Goal: Transaction & Acquisition: Purchase product/service

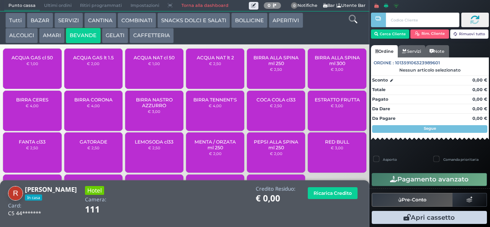
click at [154, 41] on button "CAFFETTERIA" at bounding box center [151, 35] width 44 height 15
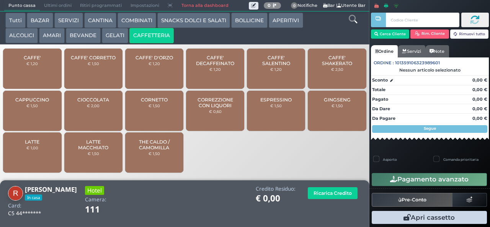
click at [270, 66] on span "CAFFE' SALENTINO" at bounding box center [277, 60] width 46 height 11
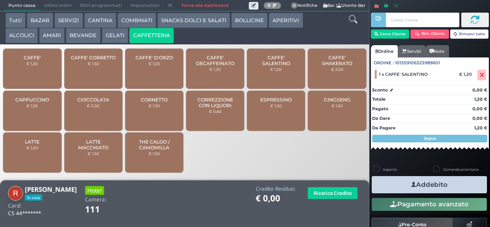
click at [111, 43] on button "GELATI" at bounding box center [115, 35] width 26 height 15
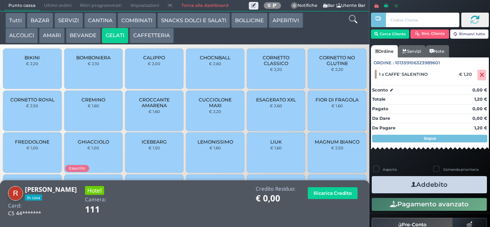
click at [270, 66] on span "CORNETTO CLASSICO" at bounding box center [277, 60] width 46 height 11
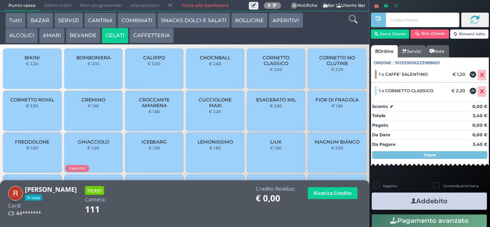
click at [436, 202] on button "Addebito" at bounding box center [429, 201] width 115 height 17
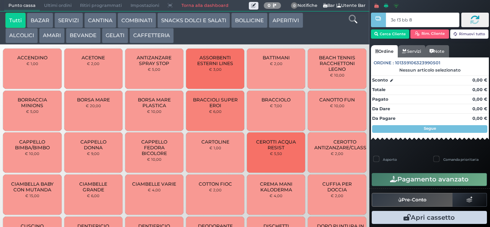
type input "3e f3 bb 8b"
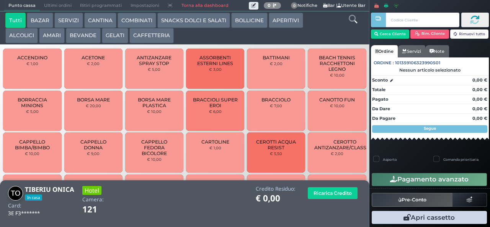
click at [157, 39] on button "CAFFETTERIA" at bounding box center [151, 35] width 44 height 15
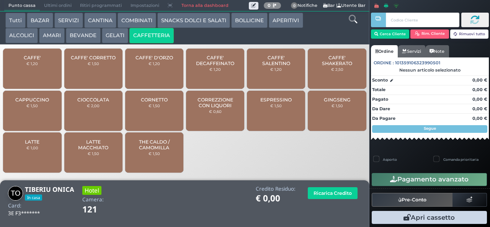
click at [195, 17] on button "SNACKS DOLCI E SALATI" at bounding box center [193, 20] width 73 height 15
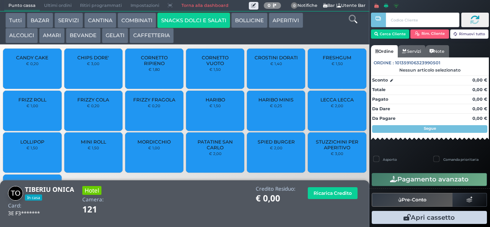
click at [226, 151] on span "PATATINE SAN CARLO" at bounding box center [216, 144] width 46 height 11
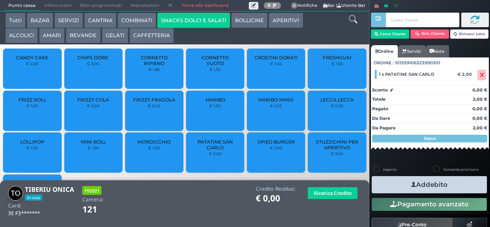
click at [211, 151] on span "PATATINE SAN CARLO" at bounding box center [216, 144] width 46 height 11
click at [463, 183] on button "Addebito" at bounding box center [429, 184] width 115 height 17
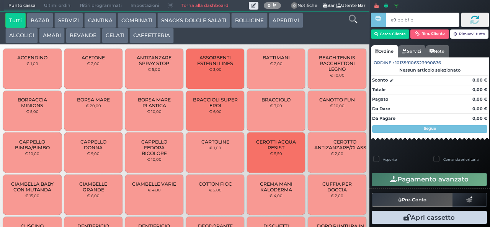
type input "e9 bb bf b9"
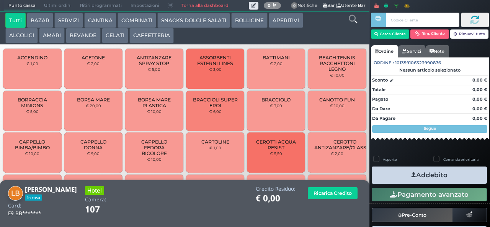
click at [115, 36] on button "GELATI" at bounding box center [115, 35] width 26 height 15
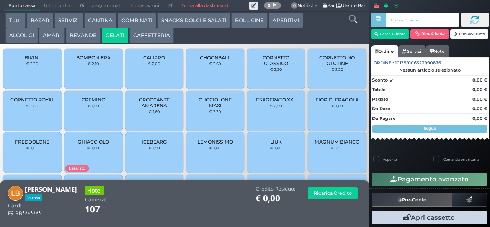
click at [260, 66] on span "CORNETTO CLASSICO" at bounding box center [277, 60] width 46 height 11
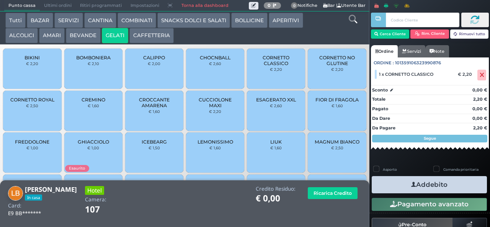
click at [401, 185] on button "Addebito" at bounding box center [429, 184] width 115 height 17
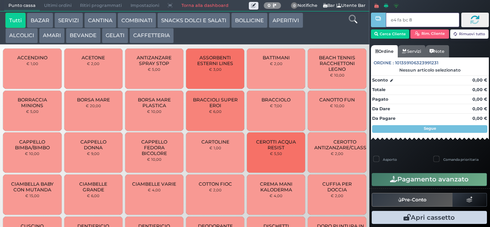
type input "e4 fa bc 8b"
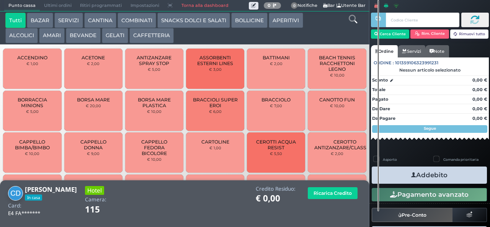
click at [196, 22] on button "SNACKS DOLCI E SALATI" at bounding box center [193, 20] width 73 height 15
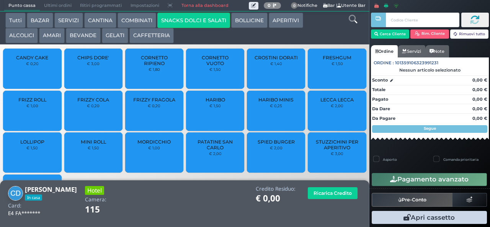
click at [212, 151] on span "PATATINE SAN CARLO" at bounding box center [216, 144] width 46 height 11
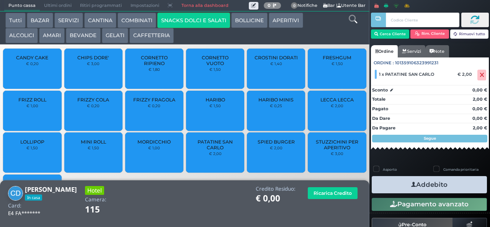
click at [209, 151] on span "PATATINE SAN CARLO" at bounding box center [216, 144] width 46 height 11
click at [217, 151] on span "PATATINE SAN CARLO" at bounding box center [216, 144] width 46 height 11
click at [211, 151] on span "PATATINE SAN CARLO" at bounding box center [216, 144] width 46 height 11
click at [411, 185] on icon "button" at bounding box center [413, 185] width 5 height 8
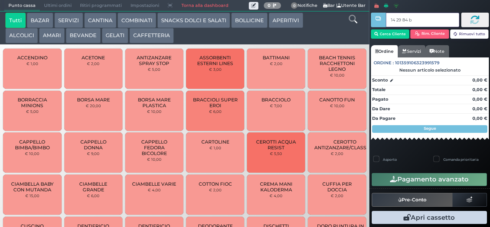
type input "14 29 84 b0"
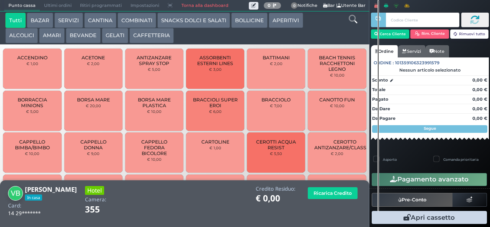
click at [83, 41] on button "BEVANDE" at bounding box center [83, 35] width 34 height 15
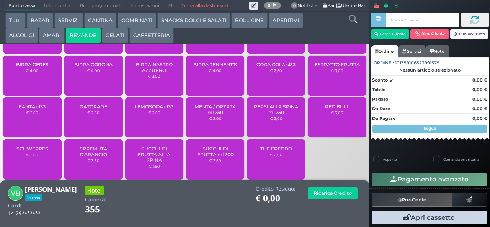
scroll to position [50, 0]
click at [331, 68] on span "ESTRATTO FRUTTA" at bounding box center [337, 65] width 45 height 6
click at [330, 68] on span "ESTRATTO FRUTTA" at bounding box center [337, 65] width 45 height 6
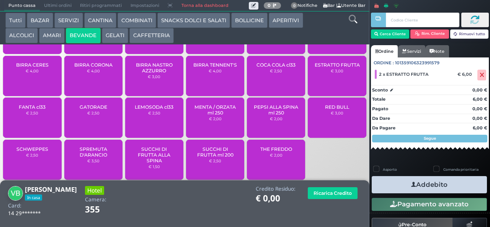
click at [411, 183] on icon "button" at bounding box center [413, 185] width 5 height 8
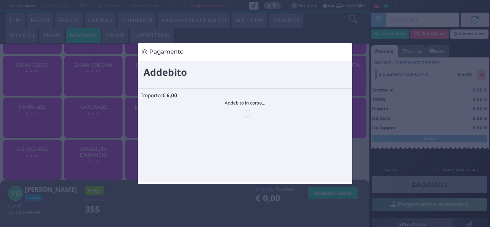
scroll to position [0, 0]
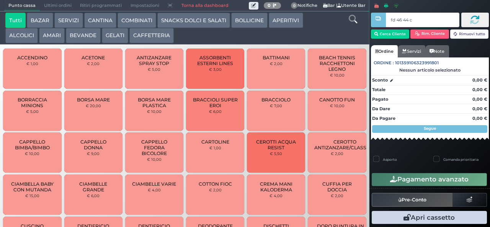
type input "fd 46 44 c3"
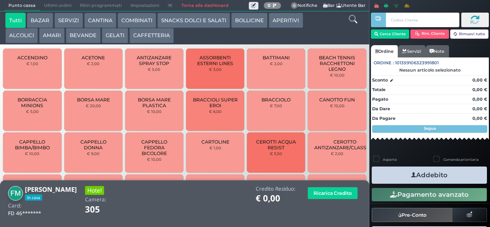
click at [149, 35] on button "CAFFETTERIA" at bounding box center [151, 35] width 44 height 15
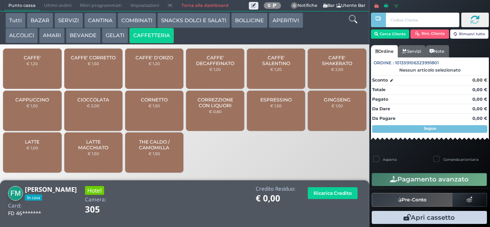
click at [281, 66] on span "CAFFE' SALENTINO" at bounding box center [277, 60] width 46 height 11
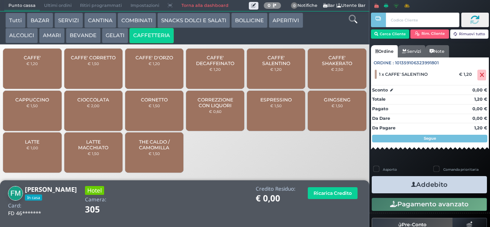
click at [411, 184] on icon "button" at bounding box center [413, 185] width 5 height 8
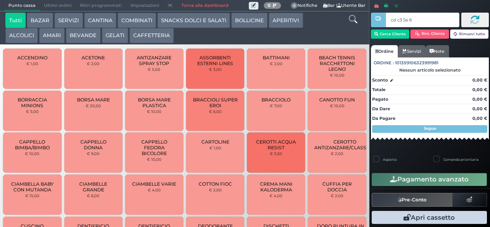
type input "cd c3 5a 66"
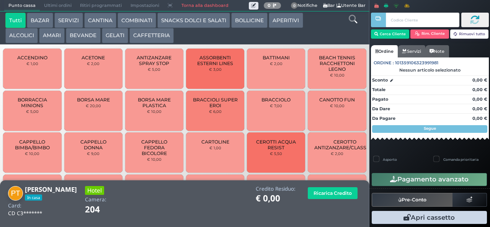
click at [114, 38] on button "GELATI" at bounding box center [115, 35] width 26 height 15
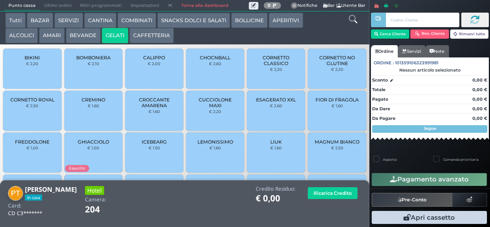
click at [261, 66] on span "CORNETTO CLASSICO" at bounding box center [277, 60] width 46 height 11
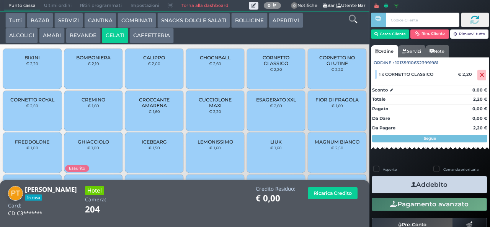
click at [411, 187] on icon "button" at bounding box center [413, 185] width 5 height 8
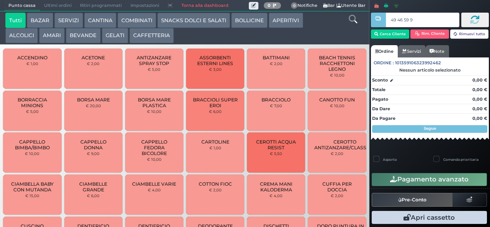
type input "49 46 59 95"
click at [113, 34] on button "GELATI" at bounding box center [115, 35] width 26 height 15
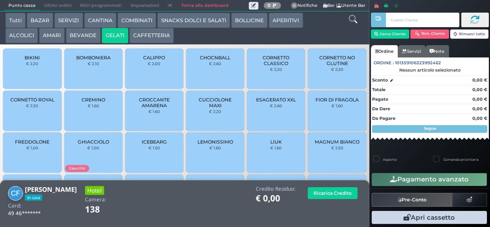
click at [267, 66] on span "CORNETTO CLASSICO" at bounding box center [277, 60] width 46 height 11
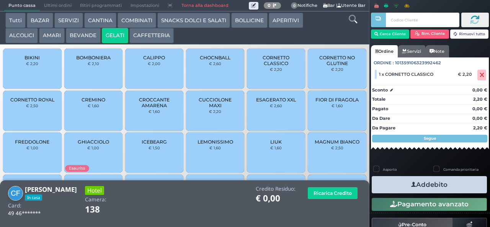
click at [331, 103] on span "FIOR DI FRAGOLA" at bounding box center [337, 100] width 43 height 6
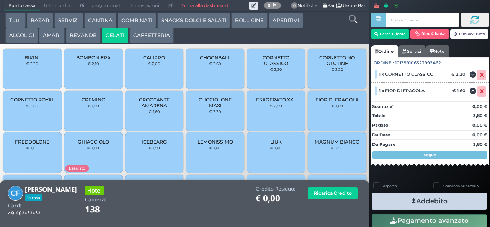
click at [439, 202] on button "Addebito" at bounding box center [429, 201] width 115 height 17
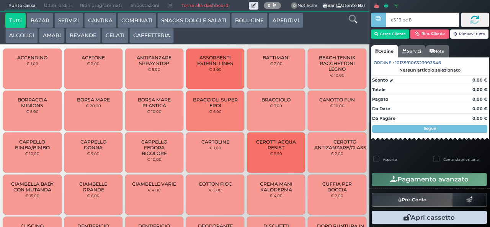
type input "e3 16 bc 8b"
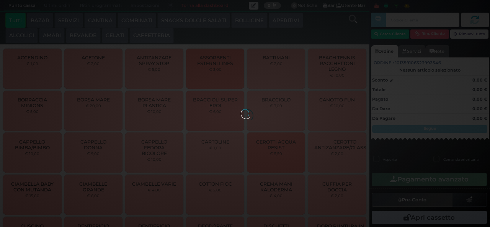
click at [241, 109] on div at bounding box center [245, 113] width 8 height 8
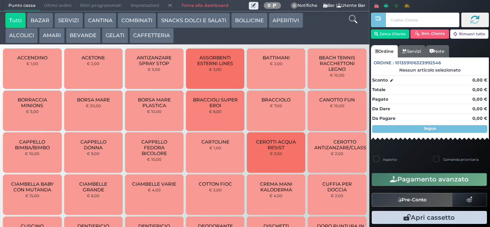
click at [157, 34] on button "CAFFETTERIA" at bounding box center [151, 35] width 44 height 15
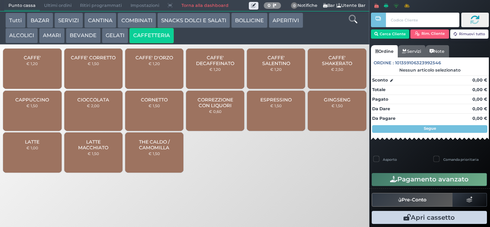
click at [158, 32] on button "CAFFETTERIA" at bounding box center [151, 35] width 44 height 15
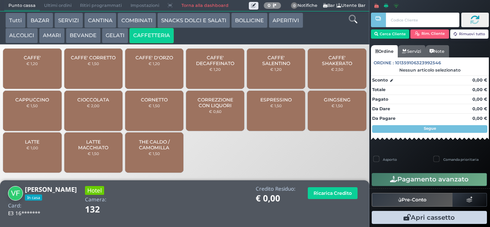
click at [319, 114] on div "GINGSENG € 1,50" at bounding box center [337, 111] width 58 height 40
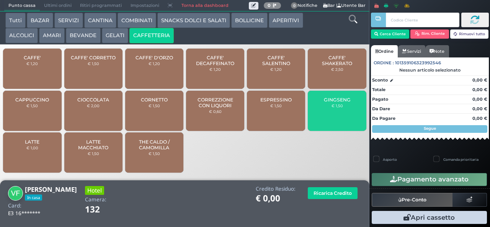
click at [323, 116] on div "GINGSENG € 1,50" at bounding box center [337, 111] width 58 height 40
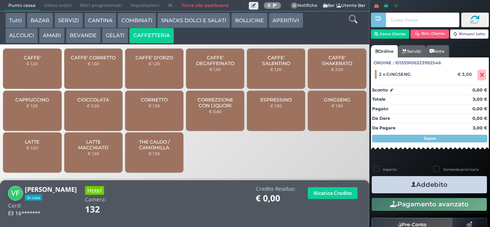
click at [412, 184] on icon "button" at bounding box center [413, 185] width 5 height 8
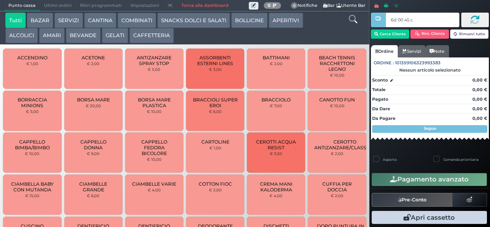
type input "6d 00 45 c3"
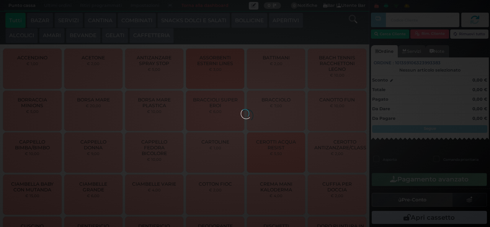
click at [111, 36] on button "GELATI" at bounding box center [115, 35] width 26 height 15
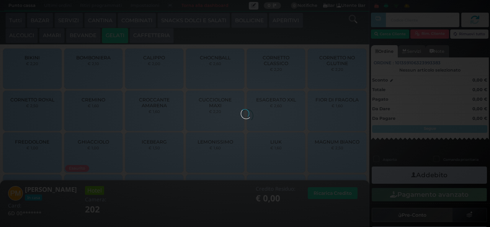
click at [114, 36] on button "GELATI" at bounding box center [115, 35] width 26 height 15
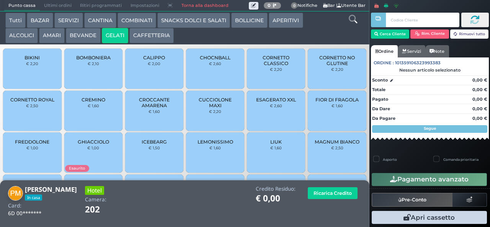
click at [267, 66] on span "CORNETTO CLASSICO" at bounding box center [277, 60] width 46 height 11
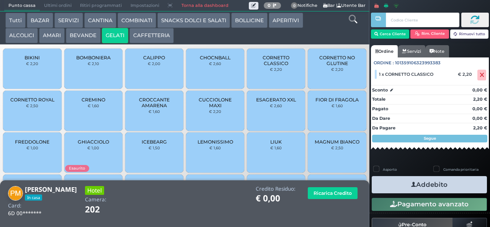
click at [411, 184] on icon "button" at bounding box center [413, 185] width 5 height 8
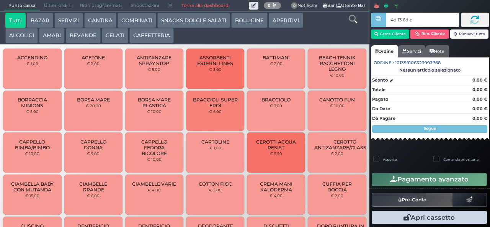
type input "4d 13 6d c3"
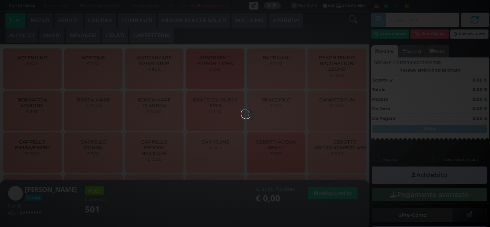
click at [241, 109] on div at bounding box center [245, 113] width 8 height 8
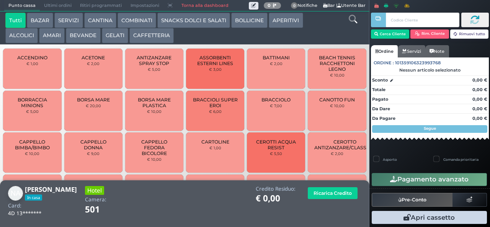
click at [207, 20] on button "SNACKS DOLCI E SALATI" at bounding box center [193, 20] width 73 height 15
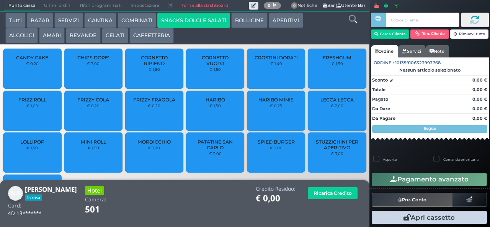
click at [276, 61] on span "CROSTINI DORATI" at bounding box center [276, 58] width 43 height 6
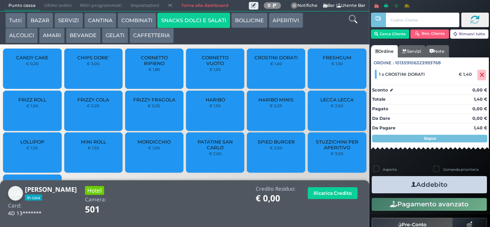
click at [451, 187] on button "Addebito" at bounding box center [429, 184] width 115 height 17
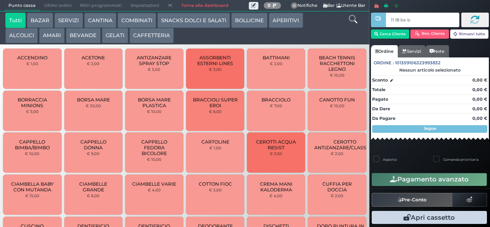
type input "11 18 be b9"
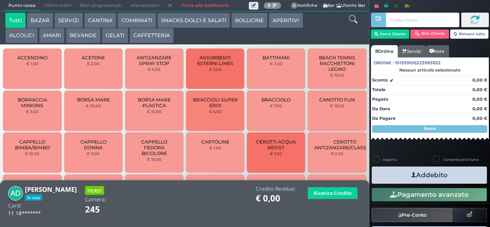
click at [187, 14] on button "SNACKS DOLCI E SALATI" at bounding box center [193, 20] width 73 height 15
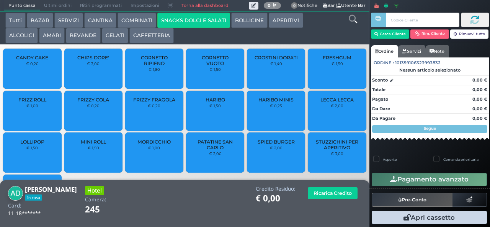
click at [209, 151] on span "PATATINE SAN CARLO" at bounding box center [216, 144] width 46 height 11
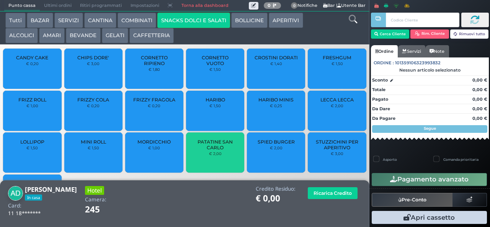
click at [201, 151] on span "PATATINE SAN CARLO" at bounding box center [216, 144] width 46 height 11
click at [199, 151] on span "PATATINE SAN CARLO" at bounding box center [216, 144] width 46 height 11
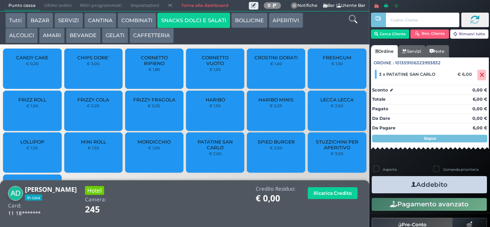
click at [221, 144] on span "PATATINE SAN CARLO" at bounding box center [216, 144] width 46 height 11
click at [411, 184] on icon "button" at bounding box center [413, 185] width 5 height 8
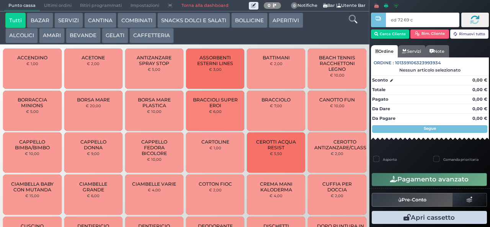
type input "ed 72 69 c3"
click at [0, 0] on div at bounding box center [0, 0] width 0 height 0
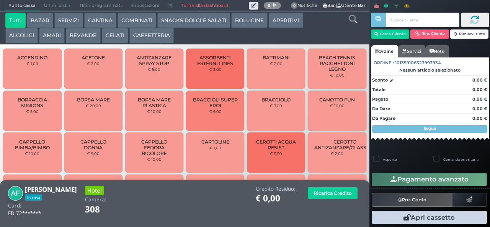
click at [137, 20] on button "COMBINATI" at bounding box center [137, 20] width 39 height 15
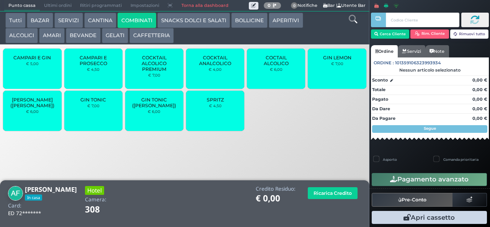
click at [211, 108] on small "€ 4,50" at bounding box center [215, 105] width 13 height 5
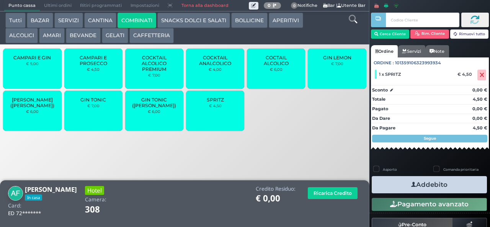
click at [291, 23] on button "APERITIVI" at bounding box center [286, 20] width 34 height 15
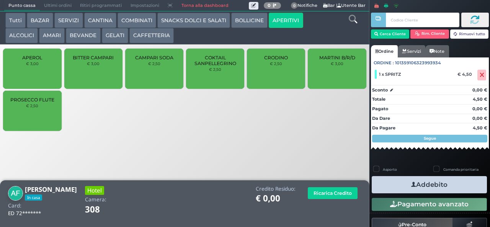
click at [44, 116] on div "PROSECCO FLUTE € 2,50" at bounding box center [32, 111] width 58 height 40
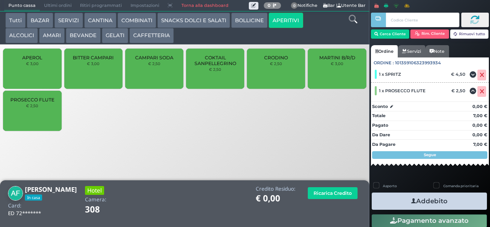
click at [412, 198] on icon "button" at bounding box center [413, 201] width 5 height 8
